Goal: Task Accomplishment & Management: Use online tool/utility

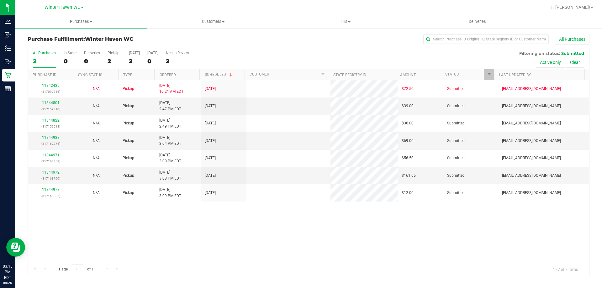
drag, startPoint x: 0, startPoint y: 0, endPoint x: 211, endPoint y: 229, distance: 311.2
click at [211, 229] on div "11842435 (317097756) N/A Pickup [DATE] 10:21 AM EDT 8/25/2025 $72.50 Submitted …" at bounding box center [308, 170] width 561 height 181
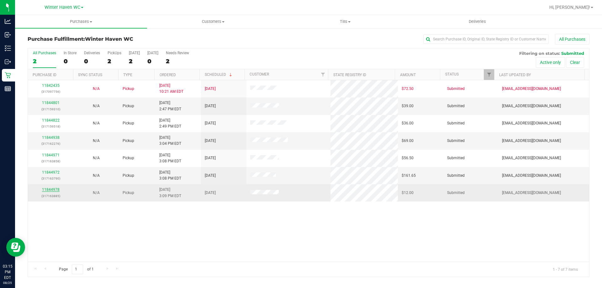
click at [50, 190] on link "11844978" at bounding box center [51, 189] width 18 height 4
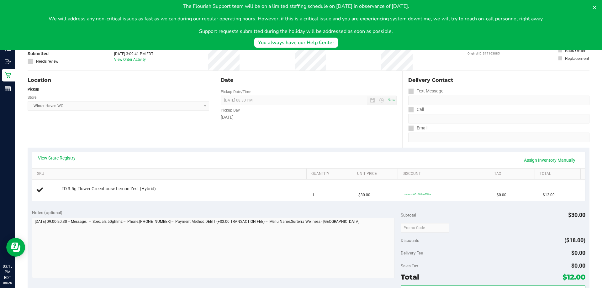
scroll to position [31, 0]
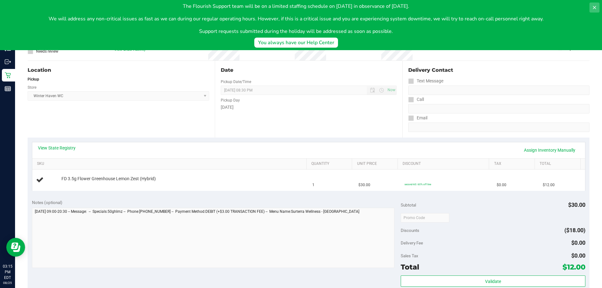
click at [597, 7] on button at bounding box center [594, 8] width 10 height 10
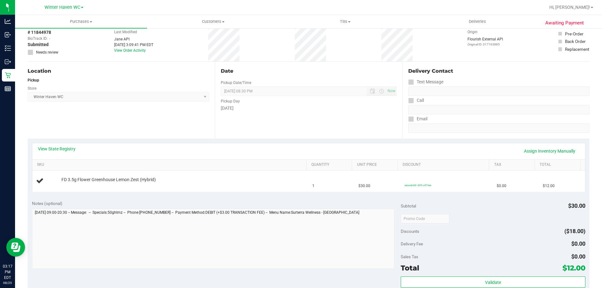
scroll to position [0, 0]
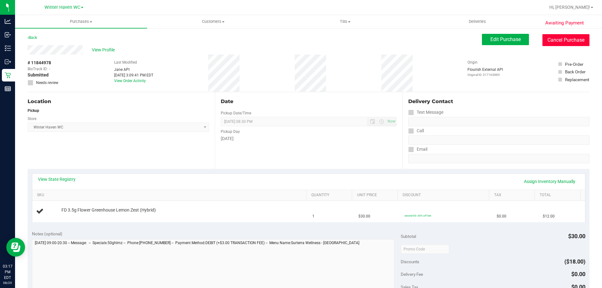
click at [563, 43] on button "Cancel Purchase" at bounding box center [565, 40] width 47 height 12
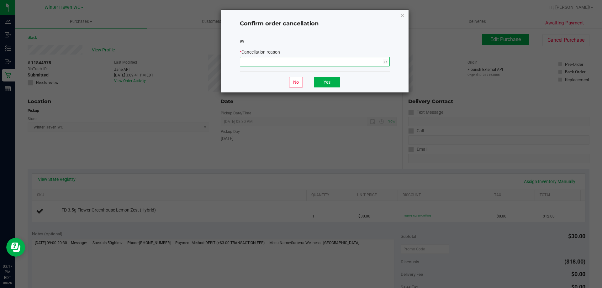
click at [307, 61] on span "NO DATA FOUND" at bounding box center [310, 61] width 141 height 9
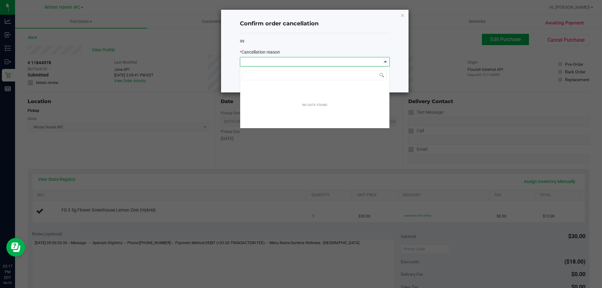
scroll to position [9, 150]
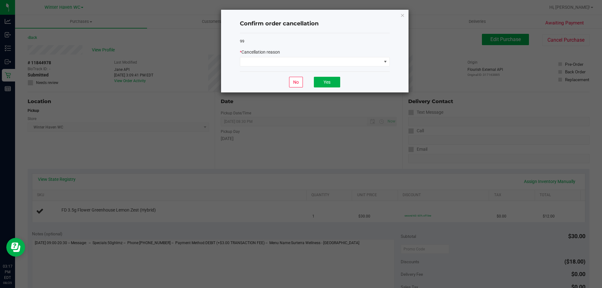
click at [387, 45] on div "99 * Cancellation reason" at bounding box center [315, 52] width 150 height 39
click at [363, 61] on span at bounding box center [310, 61] width 141 height 9
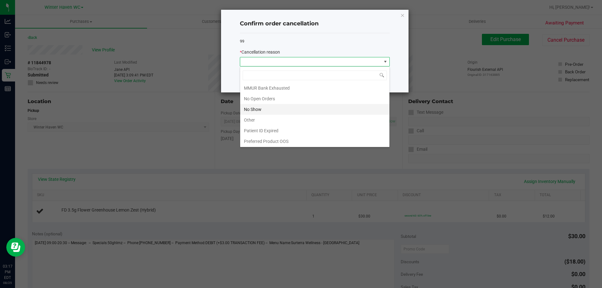
scroll to position [44, 0]
click at [273, 118] on li "Other" at bounding box center [314, 119] width 149 height 11
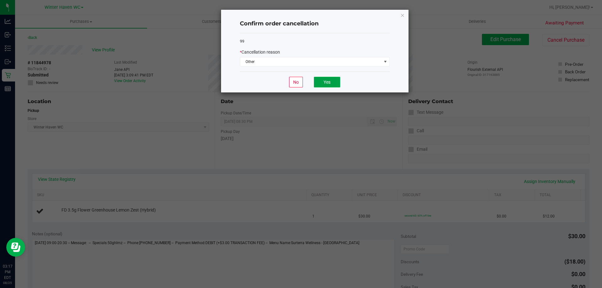
click at [329, 84] on button "Yes" at bounding box center [327, 82] width 26 height 11
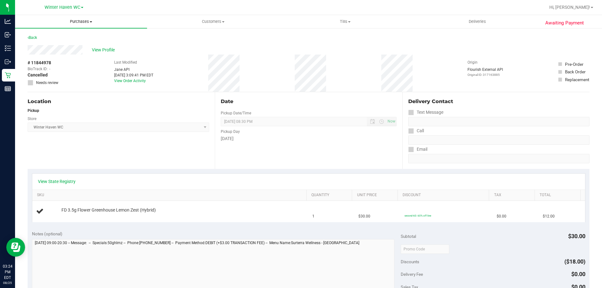
click at [81, 21] on span "Purchases" at bounding box center [81, 22] width 132 height 6
click at [39, 46] on span "Fulfillment" at bounding box center [34, 45] width 39 height 5
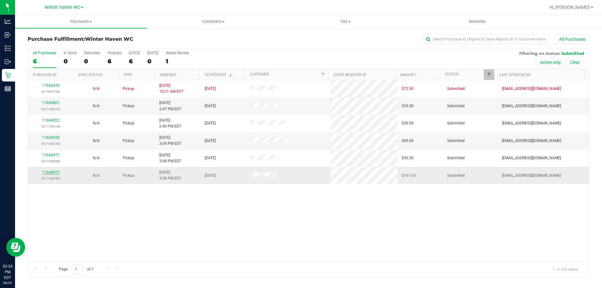
click at [55, 173] on link "11844972" at bounding box center [51, 172] width 18 height 4
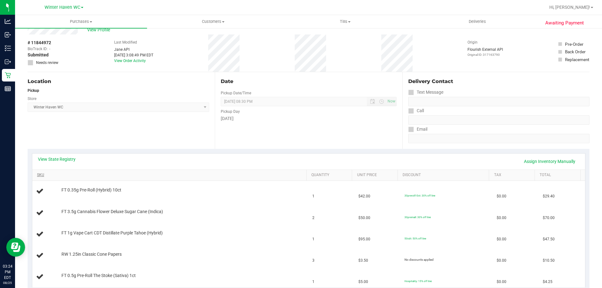
scroll to position [31, 0]
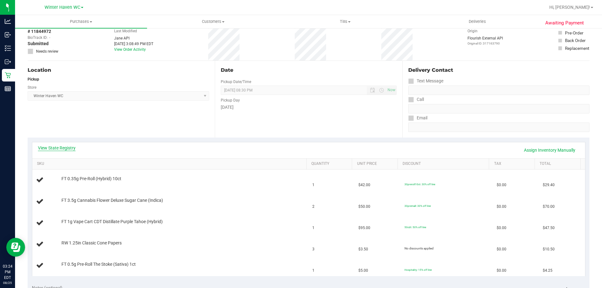
click at [64, 149] on link "View State Registry" at bounding box center [57, 148] width 38 height 6
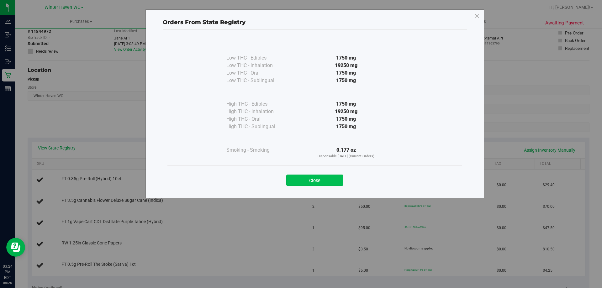
click at [309, 179] on button "Close" at bounding box center [314, 180] width 57 height 11
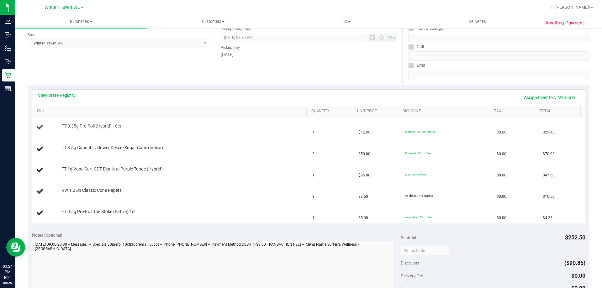
scroll to position [94, 0]
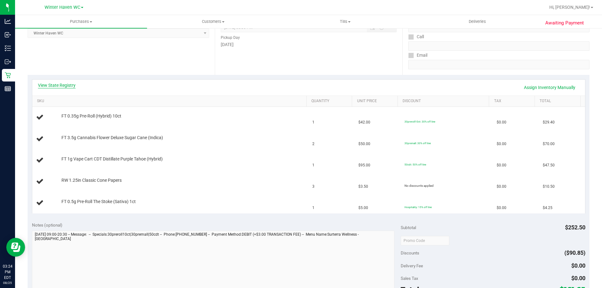
click at [50, 87] on link "View State Registry" at bounding box center [57, 85] width 38 height 6
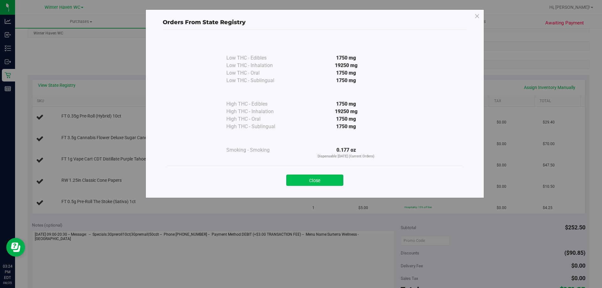
click at [299, 181] on button "Close" at bounding box center [314, 180] width 57 height 11
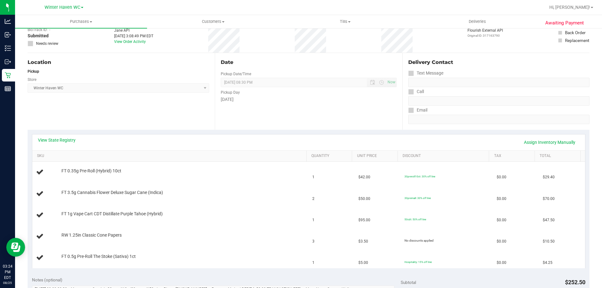
scroll to position [0, 0]
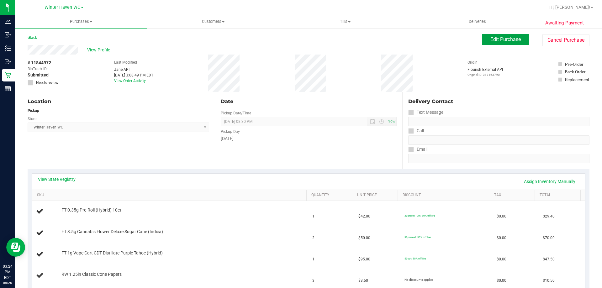
click at [497, 41] on span "Edit Purchase" at bounding box center [505, 39] width 30 height 6
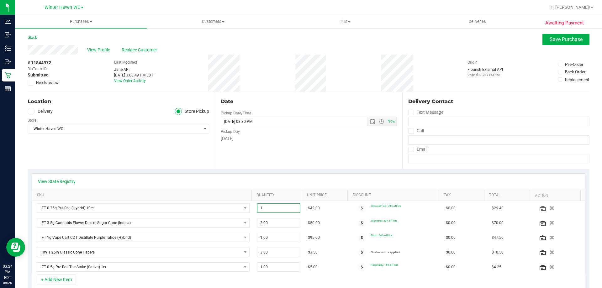
drag, startPoint x: 265, startPoint y: 210, endPoint x: 255, endPoint y: 209, distance: 10.4
click at [257, 209] on span "1.00 1" at bounding box center [279, 207] width 44 height 9
click at [549, 206] on icon "button" at bounding box center [551, 208] width 5 height 5
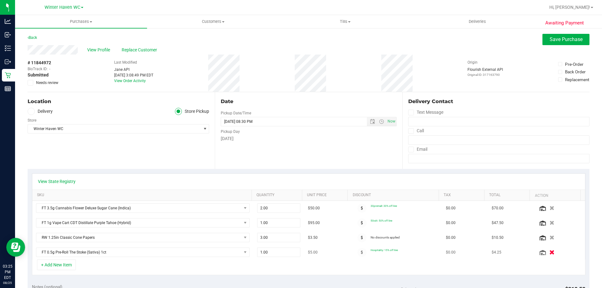
click at [549, 252] on icon "button" at bounding box center [551, 252] width 5 height 5
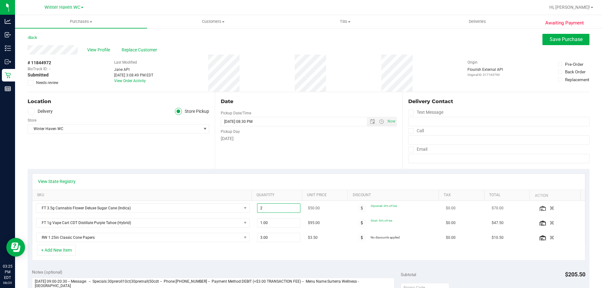
drag, startPoint x: 270, startPoint y: 207, endPoint x: 252, endPoint y: 207, distance: 17.2
click at [253, 207] on td "2.00 2" at bounding box center [278, 208] width 51 height 15
type input "1"
type input "1.00"
click at [555, 171] on div "View State Registry SKU Quantity Unit Price Discount Tax Total Action FT 3.5g C…" at bounding box center [309, 217] width 562 height 96
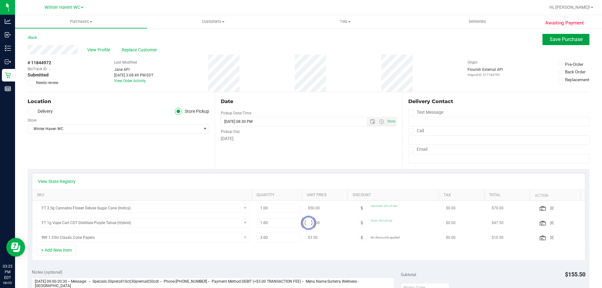
click at [572, 38] on span "Save Purchase" at bounding box center [565, 39] width 33 height 6
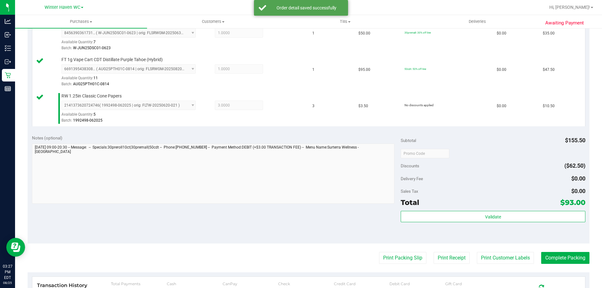
scroll to position [219, 0]
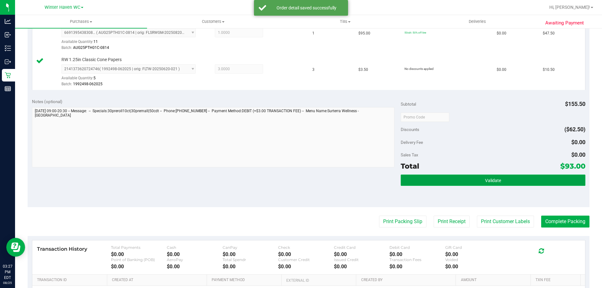
click at [407, 178] on button "Validate" at bounding box center [493, 180] width 184 height 11
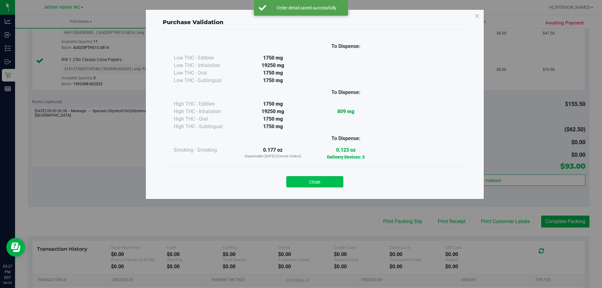
click at [315, 180] on button "Close" at bounding box center [314, 181] width 57 height 11
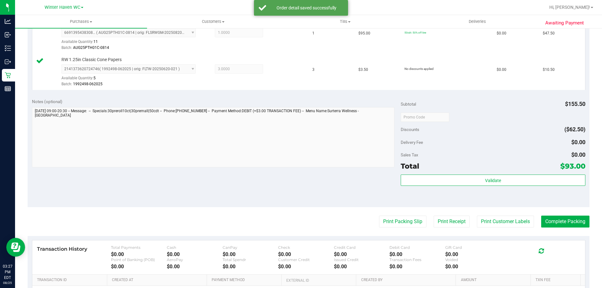
click at [324, 182] on div "Notes (optional) Subtotal $155.50 Discounts ($62.50) Delivery Fee $0.00 Sales T…" at bounding box center [309, 150] width 562 height 113
click at [549, 225] on button "Complete Packing" at bounding box center [565, 222] width 48 height 12
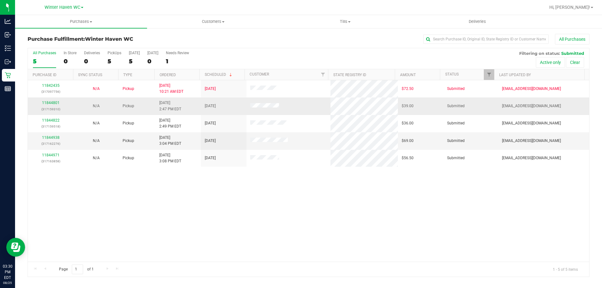
click at [55, 100] on div "11844801 (317159310)" at bounding box center [51, 106] width 38 height 12
click at [53, 102] on link "11844801" at bounding box center [51, 103] width 18 height 4
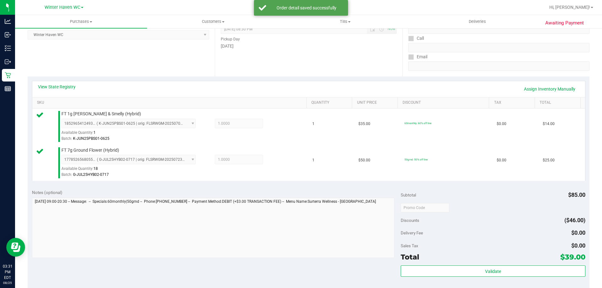
scroll to position [157, 0]
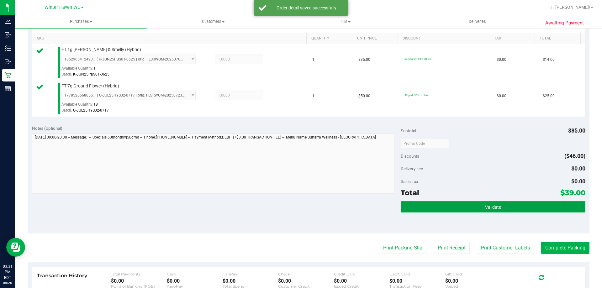
click at [463, 203] on button "Validate" at bounding box center [493, 206] width 184 height 11
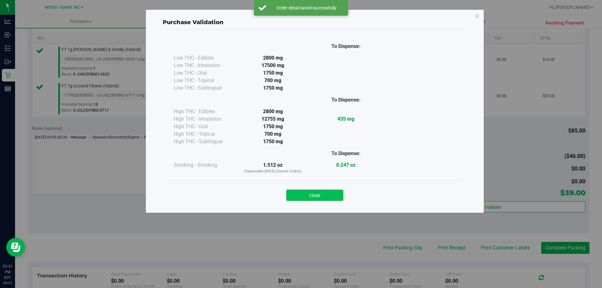
click at [309, 197] on button "Close" at bounding box center [314, 195] width 57 height 11
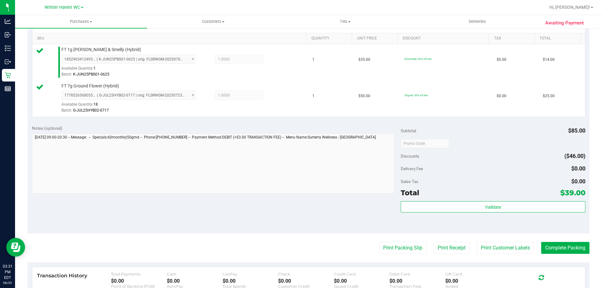
click at [585, 244] on div "Awaiting Payment Back Edit Purchase Cancel Purchase View Profile # 11844801 Bio…" at bounding box center [308, 131] width 587 height 521
click at [584, 244] on div "Awaiting Payment Back Edit Purchase Cancel Purchase View Profile # 11844801 Bio…" at bounding box center [308, 131] width 587 height 521
click at [584, 245] on button "Complete Packing" at bounding box center [565, 248] width 48 height 12
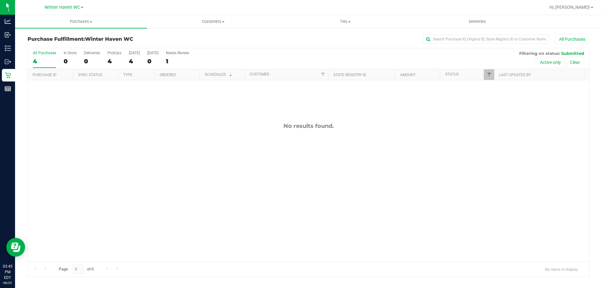
click at [148, 117] on div "No results found." at bounding box center [308, 192] width 561 height 224
click at [139, 241] on div "No results found." at bounding box center [308, 192] width 561 height 224
click at [150, 201] on div "No results found." at bounding box center [308, 192] width 561 height 224
click at [77, 24] on span "Purchases" at bounding box center [81, 22] width 132 height 6
click at [55, 46] on li "Fulfillment" at bounding box center [81, 46] width 132 height 8
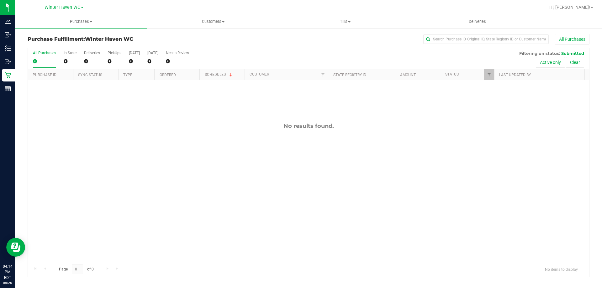
click at [249, 36] on div "All Purchases" at bounding box center [402, 39] width 375 height 11
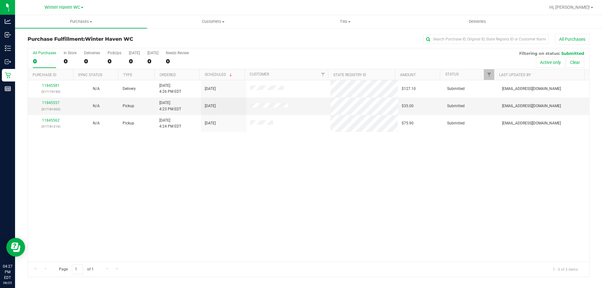
click at [274, 200] on div "11845581 (317179130) N/A Delivery [DATE] 4:26 PM EDT 8/26/2025 $127.10 Submitte…" at bounding box center [308, 170] width 561 height 181
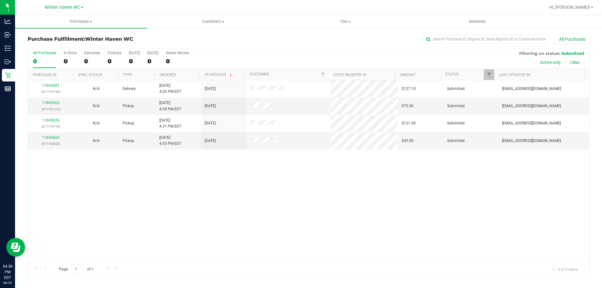
click at [204, 167] on div "11845581 (317179130) N/A Delivery [DATE] 4:26 PM EDT 8/26/2025 $127.10 Submitte…" at bounding box center [308, 170] width 561 height 181
click at [46, 104] on link "11845562" at bounding box center [51, 103] width 18 height 4
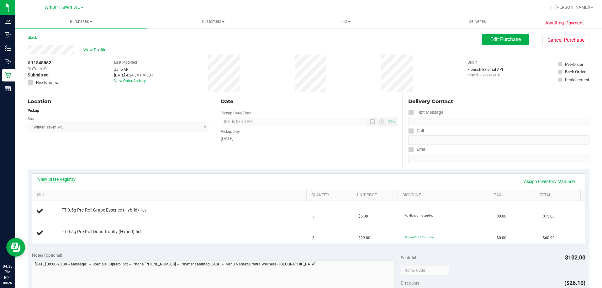
click at [71, 180] on link "View State Registry" at bounding box center [57, 179] width 38 height 6
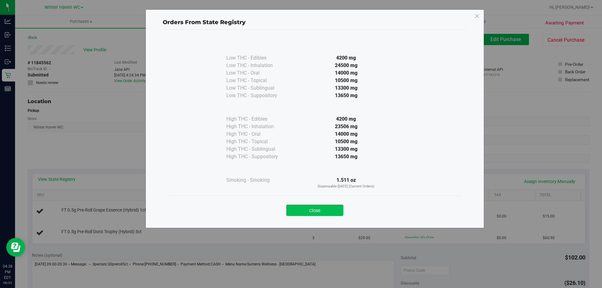
click at [333, 210] on button "Close" at bounding box center [314, 210] width 57 height 11
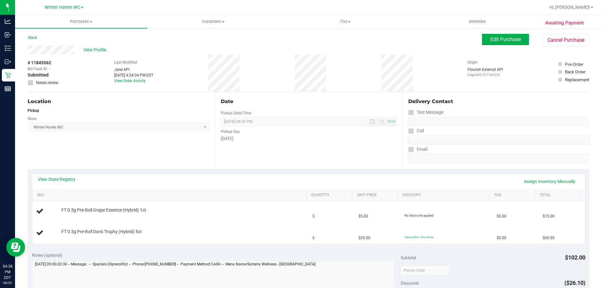
click at [293, 168] on div "Date Pickup Date/Time [DATE] Now [DATE] 08:30 PM Now Pickup Day [DATE]" at bounding box center [308, 130] width 187 height 77
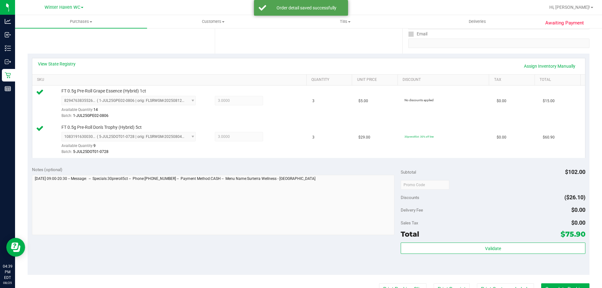
scroll to position [157, 0]
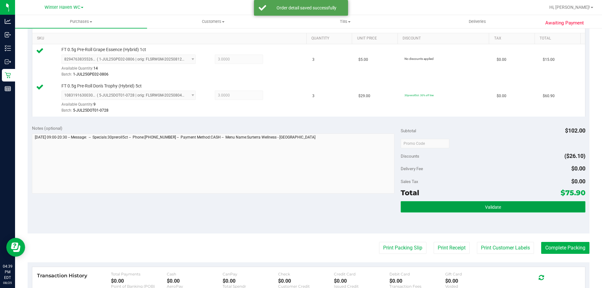
click at [449, 206] on button "Validate" at bounding box center [493, 206] width 184 height 11
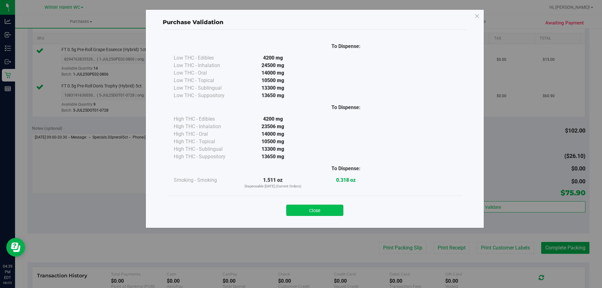
click at [334, 211] on button "Close" at bounding box center [314, 210] width 57 height 11
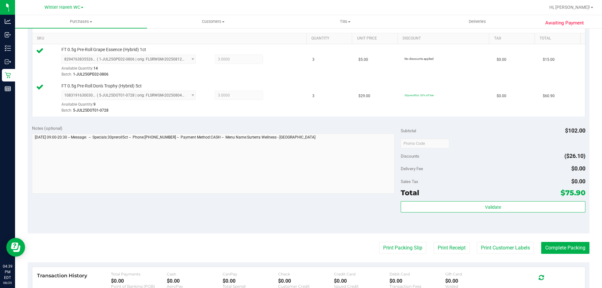
click at [349, 229] on div "Notes (optional) Subtotal $102.00 Discounts ($26.10) Delivery Fee $0.00 Sales T…" at bounding box center [309, 177] width 562 height 113
click at [388, 256] on purchase-details "Back Edit Purchase Cancel Purchase View Profile # 11845562 BioTrack ID: - Submi…" at bounding box center [309, 128] width 562 height 502
click at [379, 253] on button "Print Packing Slip" at bounding box center [402, 248] width 47 height 12
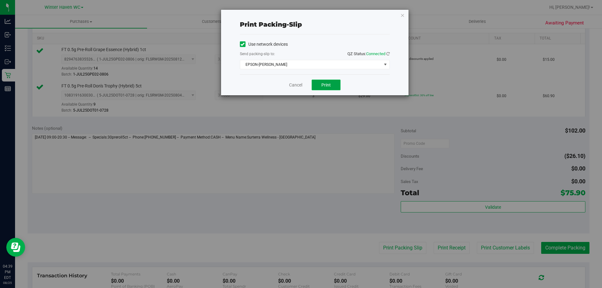
click at [322, 83] on span "Print" at bounding box center [325, 84] width 9 height 5
click at [297, 89] on div "Cancel Print" at bounding box center [315, 84] width 150 height 21
click at [297, 88] on link "Cancel" at bounding box center [295, 85] width 13 height 7
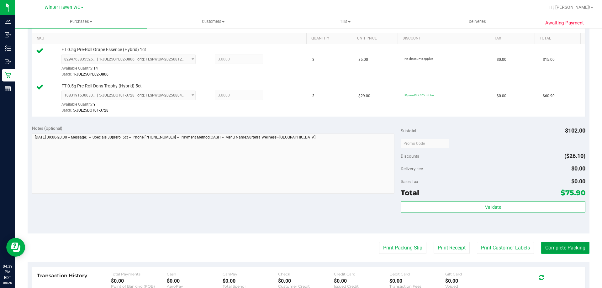
click at [558, 244] on button "Complete Packing" at bounding box center [565, 248] width 48 height 12
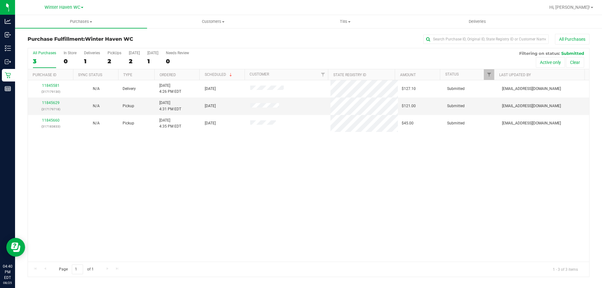
click at [271, 188] on div "11845581 (317179130) N/A Delivery [DATE] 4:26 PM EDT 8/26/2025 $127.10 Submitte…" at bounding box center [308, 170] width 561 height 181
click at [85, 17] on uib-tab-heading "Purchases Summary of purchases Fulfillment All purchases" at bounding box center [81, 21] width 132 height 13
click at [46, 45] on span "Fulfillment" at bounding box center [34, 45] width 39 height 5
click at [104, 142] on div "11845581 (317179130) N/A Delivery [DATE] 4:26 PM EDT 8/26/2025 $127.10 Submitte…" at bounding box center [308, 170] width 561 height 181
click at [54, 103] on link "11845629" at bounding box center [51, 103] width 18 height 4
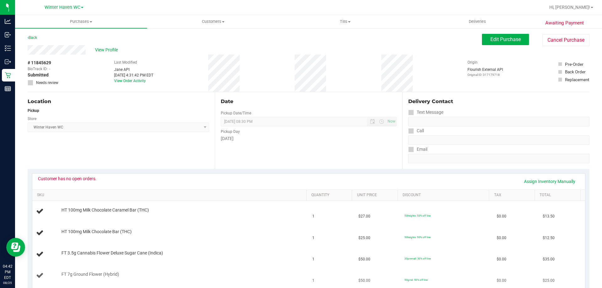
click at [205, 285] on td "FT 7g Ground Flower (Hybrid)" at bounding box center [170, 275] width 276 height 21
click at [172, 170] on div "Customer has no open orders. Assign Inventory Manually SKU Quantity Unit Price …" at bounding box center [309, 240] width 562 height 143
click at [515, 39] on span "Edit Purchase" at bounding box center [505, 39] width 30 height 6
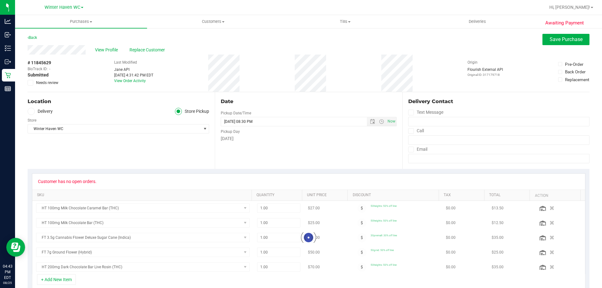
click at [30, 83] on icon at bounding box center [31, 83] width 4 height 0
click at [0, 0] on input "Needs review" at bounding box center [0, 0] width 0 height 0
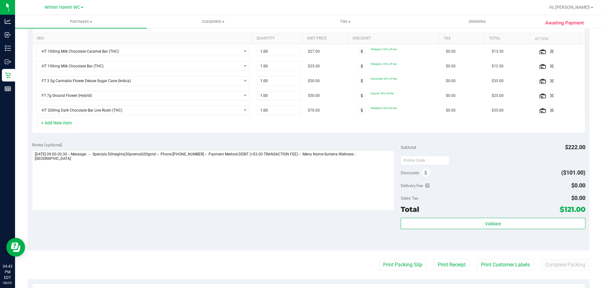
scroll to position [251, 0]
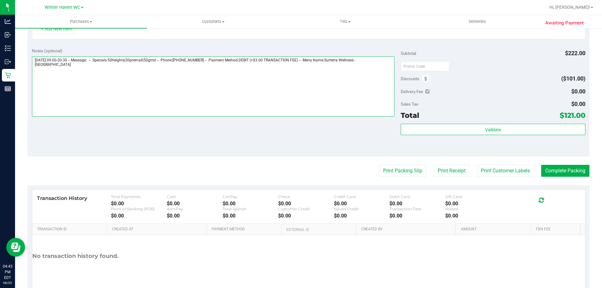
click at [150, 96] on textarea at bounding box center [213, 86] width 363 height 60
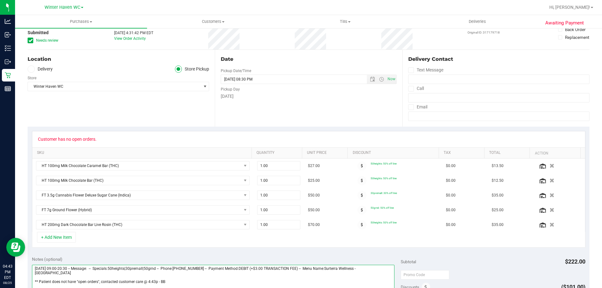
scroll to position [0, 0]
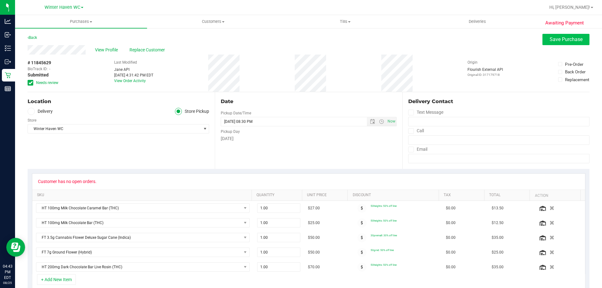
type textarea "[DATE] 09:00-20:30 -- Message: -- Specials:50heights|30premall|50grnd -- Phone:…"
click at [566, 41] on span "Save Purchase" at bounding box center [565, 39] width 33 height 6
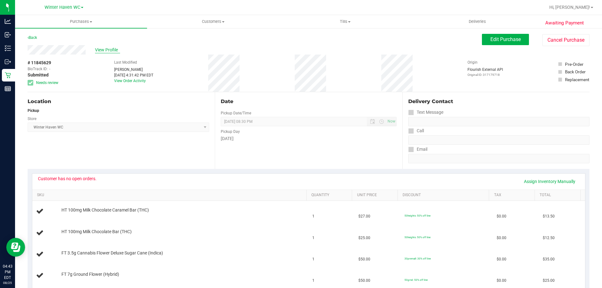
click at [106, 49] on span "View Profile" at bounding box center [107, 50] width 25 height 7
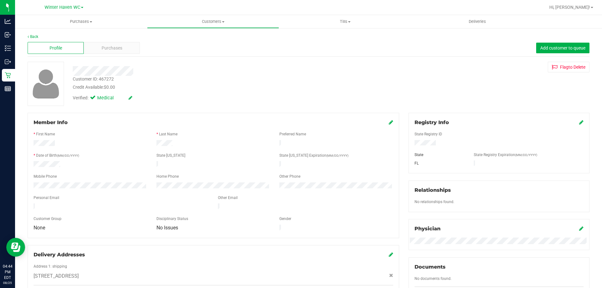
click at [300, 71] on div at bounding box center [211, 71] width 286 height 10
click at [72, 22] on span "Purchases" at bounding box center [81, 22] width 132 height 6
click at [53, 45] on span "Fulfillment" at bounding box center [34, 45] width 39 height 5
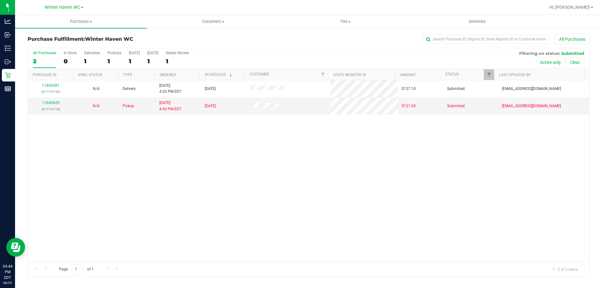
click at [296, 45] on div "Purchase Fulfillment: [GEOGRAPHIC_DATA] All Purchases" at bounding box center [309, 41] width 562 height 14
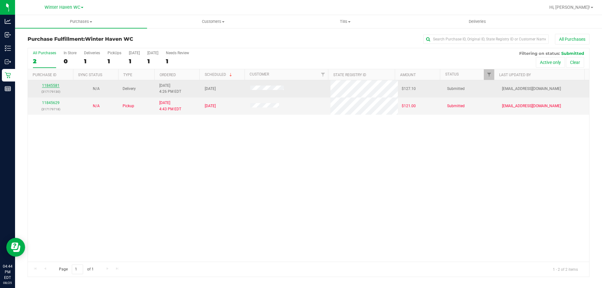
click at [50, 86] on link "11845581" at bounding box center [51, 85] width 18 height 4
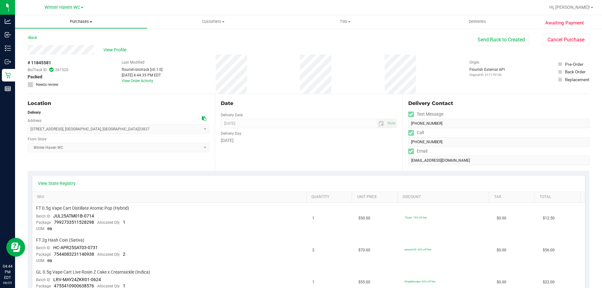
click at [87, 21] on span "Purchases" at bounding box center [81, 22] width 132 height 6
click at [48, 43] on span "Fulfillment" at bounding box center [34, 45] width 39 height 5
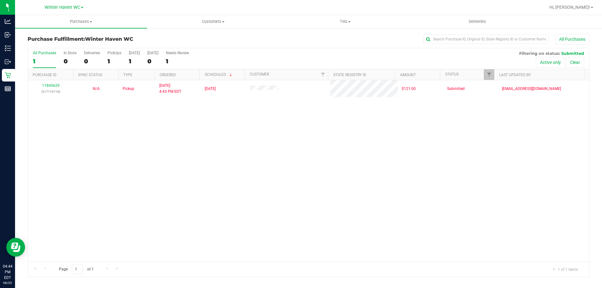
click at [235, 45] on div "Purchase Fulfillment: [GEOGRAPHIC_DATA] All Purchases" at bounding box center [309, 41] width 562 height 14
click at [192, 154] on div "11845629 (317179718) N/A Pickup [DATE] 4:43 PM EDT 8/25/2025 $121.00 Submitted …" at bounding box center [308, 170] width 561 height 181
click at [85, 22] on span "Purchases" at bounding box center [81, 22] width 132 height 6
click at [30, 45] on span "Fulfillment" at bounding box center [34, 45] width 39 height 5
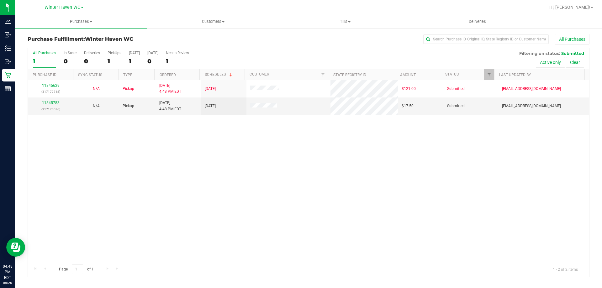
click at [199, 148] on div "11845629 (317179718) N/A Pickup [DATE] 4:43 PM EDT 8/25/2025 $121.00 Submitted …" at bounding box center [308, 170] width 561 height 181
click at [59, 102] on link "11845783" at bounding box center [51, 103] width 18 height 4
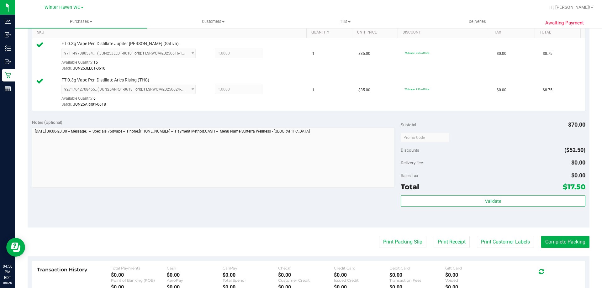
scroll to position [219, 0]
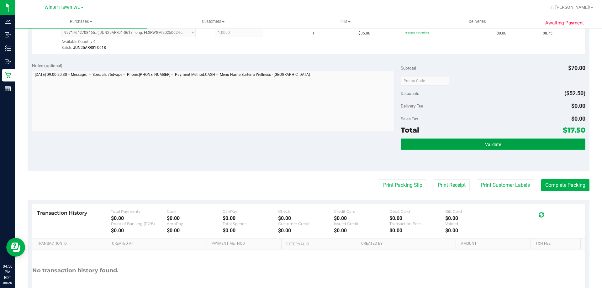
click at [451, 141] on button "Validate" at bounding box center [493, 144] width 184 height 11
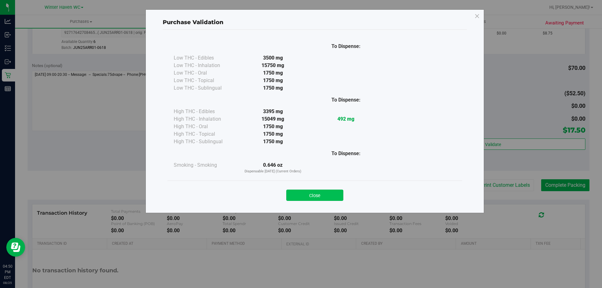
click at [311, 197] on button "Close" at bounding box center [314, 195] width 57 height 11
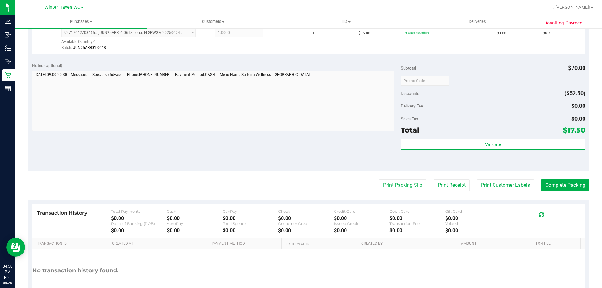
click at [325, 167] on div "Notes (optional) Subtotal $70.00 Discounts ($52.50) Delivery Fee $0.00 Sales Ta…" at bounding box center [309, 114] width 562 height 113
click at [379, 183] on button "Print Packing Slip" at bounding box center [402, 185] width 47 height 12
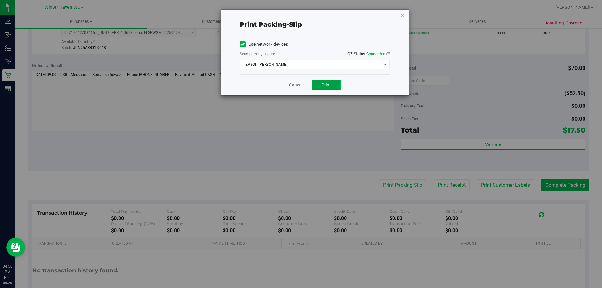
click at [324, 83] on span "Print" at bounding box center [325, 84] width 9 height 5
click at [298, 86] on link "Cancel" at bounding box center [295, 85] width 13 height 7
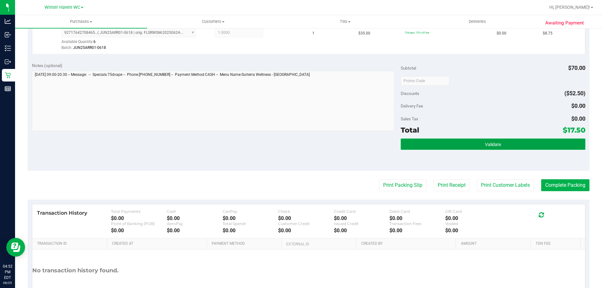
click at [507, 139] on button "Validate" at bounding box center [493, 144] width 184 height 11
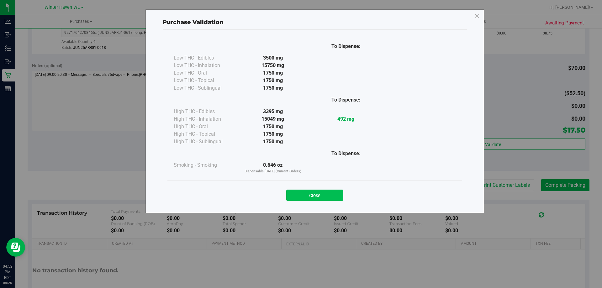
click at [324, 198] on button "Close" at bounding box center [314, 195] width 57 height 11
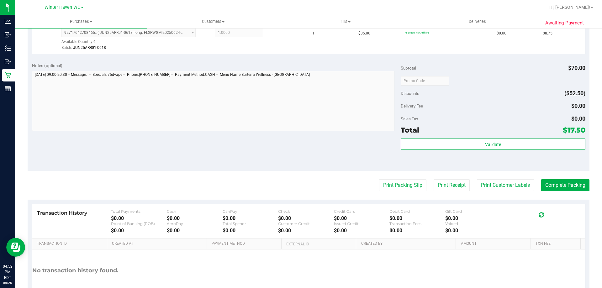
click at [345, 164] on div "Notes (optional) Subtotal $70.00 Discounts ($52.50) Delivery Fee $0.00 Sales Ta…" at bounding box center [309, 114] width 562 height 113
click at [577, 185] on button "Complete Packing" at bounding box center [565, 185] width 48 height 12
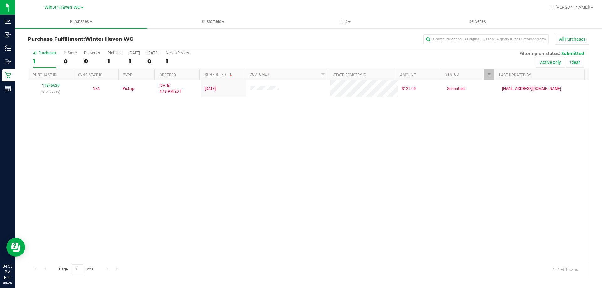
click at [381, 205] on div "11845629 (317179718) N/A Pickup [DATE] 4:43 PM EDT 8/25/2025 $121.00 Submitted …" at bounding box center [308, 170] width 561 height 181
click at [359, 177] on div "11845629 (317179718) N/A Pickup [DATE] 4:43 PM EDT 8/25/2025 $121.00 Submitted …" at bounding box center [308, 170] width 561 height 181
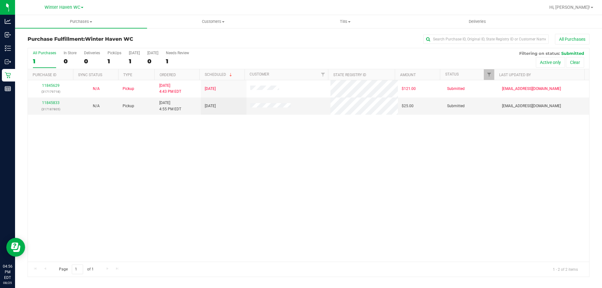
click at [144, 172] on div "11845629 (317179718) N/A Pickup [DATE] 4:43 PM EDT 8/25/2025 $121.00 Submitted …" at bounding box center [308, 170] width 561 height 181
click at [46, 102] on link "11845833" at bounding box center [51, 103] width 18 height 4
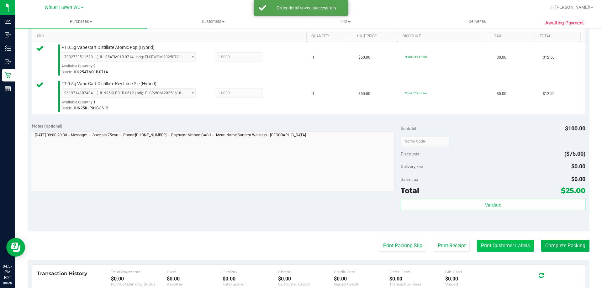
scroll to position [188, 0]
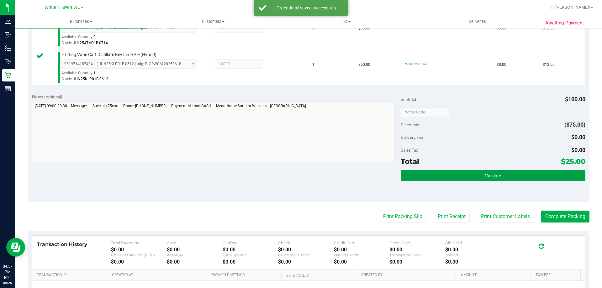
click at [507, 177] on button "Validate" at bounding box center [493, 175] width 184 height 11
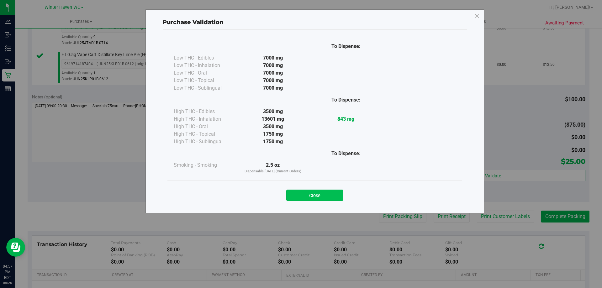
click at [335, 196] on button "Close" at bounding box center [314, 195] width 57 height 11
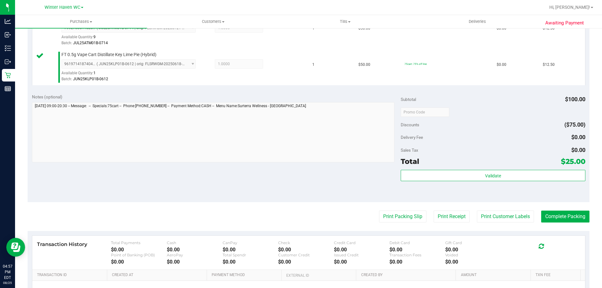
click at [350, 188] on div "Notes (optional) Subtotal $100.00 Discounts ($75.00) Delivery Fee $0.00 Sales T…" at bounding box center [309, 145] width 562 height 113
click at [416, 222] on button "Print Packing Slip" at bounding box center [402, 217] width 47 height 12
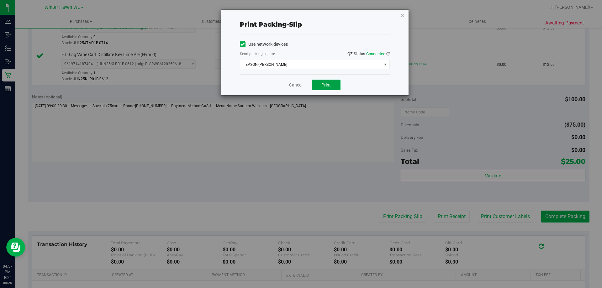
click at [336, 87] on button "Print" at bounding box center [326, 85] width 29 height 11
click at [290, 88] on link "Cancel" at bounding box center [295, 85] width 13 height 7
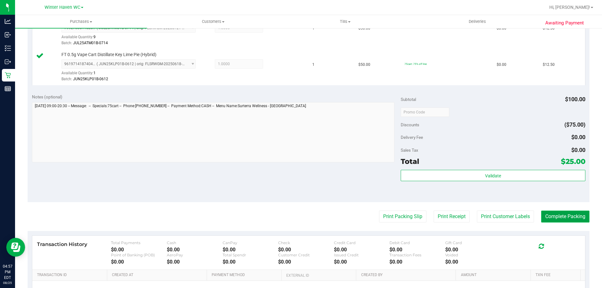
click at [550, 217] on button "Complete Packing" at bounding box center [565, 217] width 48 height 12
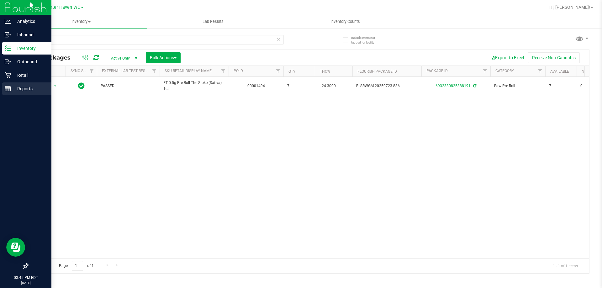
click at [3, 91] on div "Reports" at bounding box center [27, 88] width 50 height 13
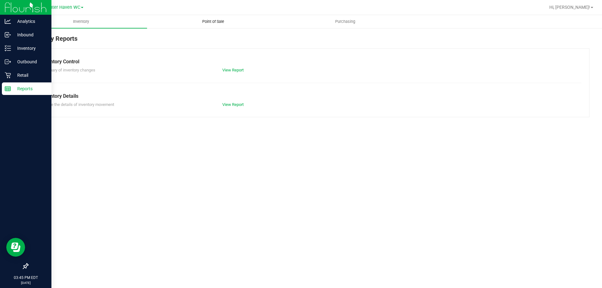
click at [207, 17] on uib-tab-heading "Point of Sale" at bounding box center [212, 21] width 131 height 13
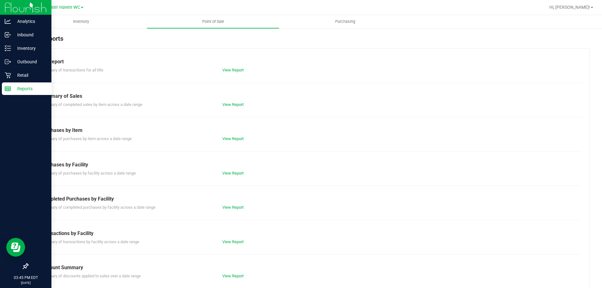
click at [234, 210] on div "View Report" at bounding box center [263, 207] width 91 height 6
click at [232, 208] on link "View Report" at bounding box center [232, 207] width 21 height 5
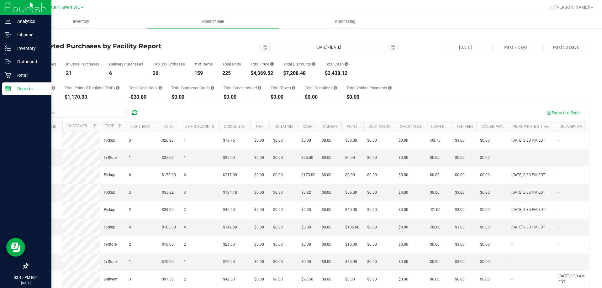
click at [482, 90] on div "Total CanPay $492.20 Total Point of Banking (POB) $1,170.00 Total Cash Back -$3…" at bounding box center [309, 88] width 562 height 24
click at [408, 81] on div "Total CanPay $492.20 Total Point of Banking (POB) $1,170.00 Total Cash Back -$3…" at bounding box center [309, 88] width 562 height 24
click at [8, 45] on icon at bounding box center [8, 48] width 6 height 6
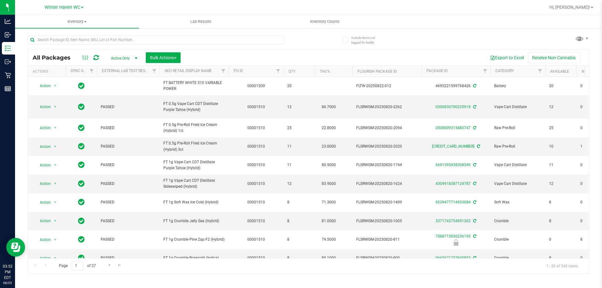
click at [76, 33] on div at bounding box center [168, 39] width 281 height 20
click at [78, 40] on input "text" at bounding box center [156, 39] width 256 height 9
type input "hash"
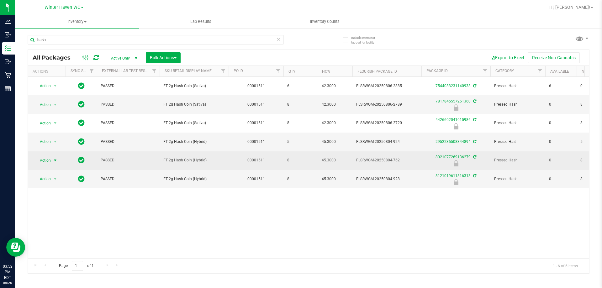
click at [42, 159] on span "Action" at bounding box center [42, 160] width 17 height 9
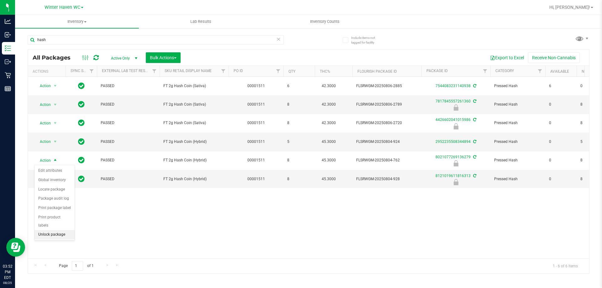
click at [64, 230] on li "Unlock package" at bounding box center [54, 234] width 40 height 9
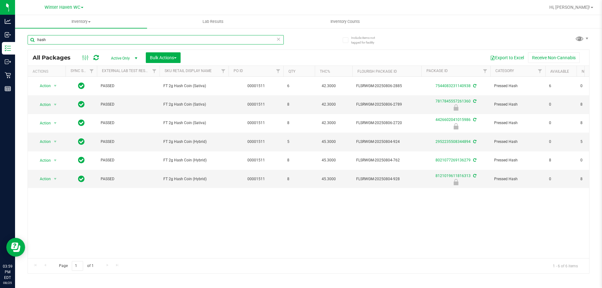
click at [67, 43] on input "hash" at bounding box center [156, 39] width 256 height 9
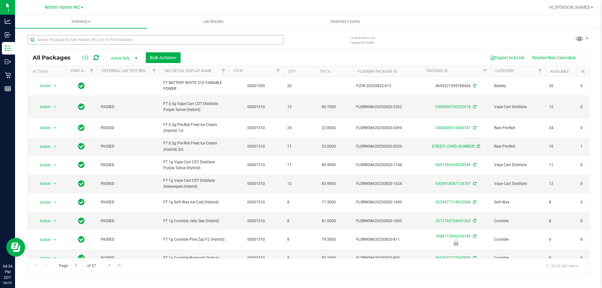
click at [49, 39] on input "text" at bounding box center [156, 39] width 256 height 9
type input "tangerine"
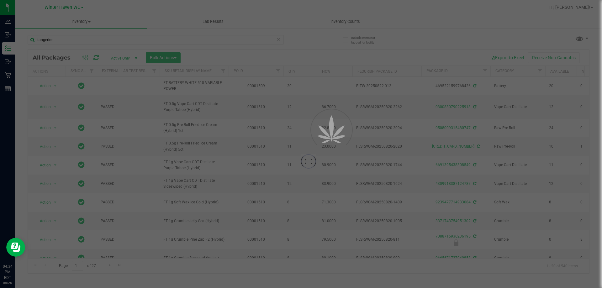
click at [309, 37] on div at bounding box center [301, 144] width 602 height 288
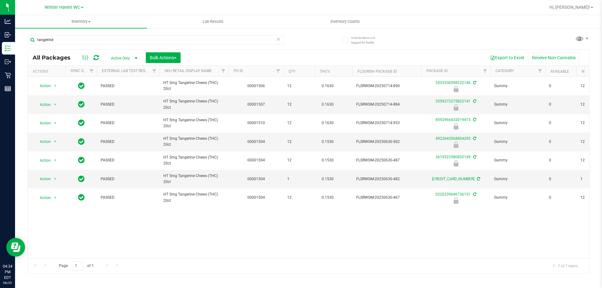
click at [195, 243] on div "Action Action Edit attributes Global inventory Locate package Package audit log…" at bounding box center [308, 167] width 561 height 181
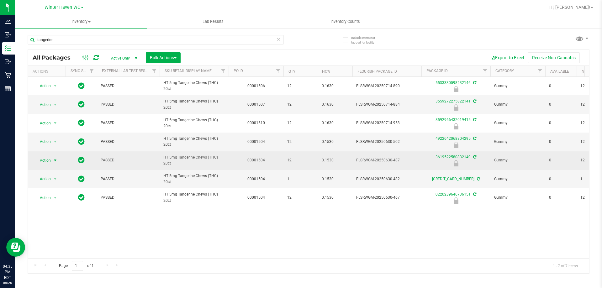
click at [55, 160] on span "select" at bounding box center [55, 160] width 5 height 5
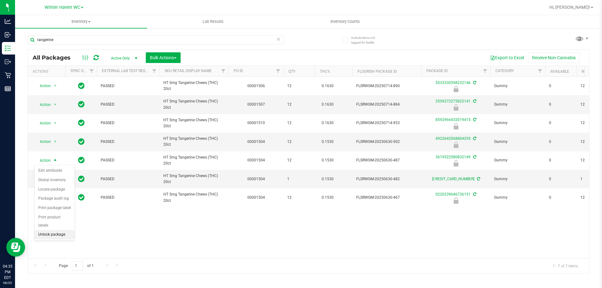
click at [51, 230] on li "Unlock package" at bounding box center [54, 234] width 40 height 9
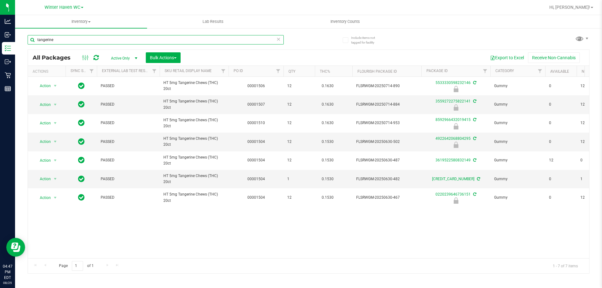
click at [74, 40] on input "tangerine" at bounding box center [156, 39] width 256 height 9
